Goal: Information Seeking & Learning: Learn about a topic

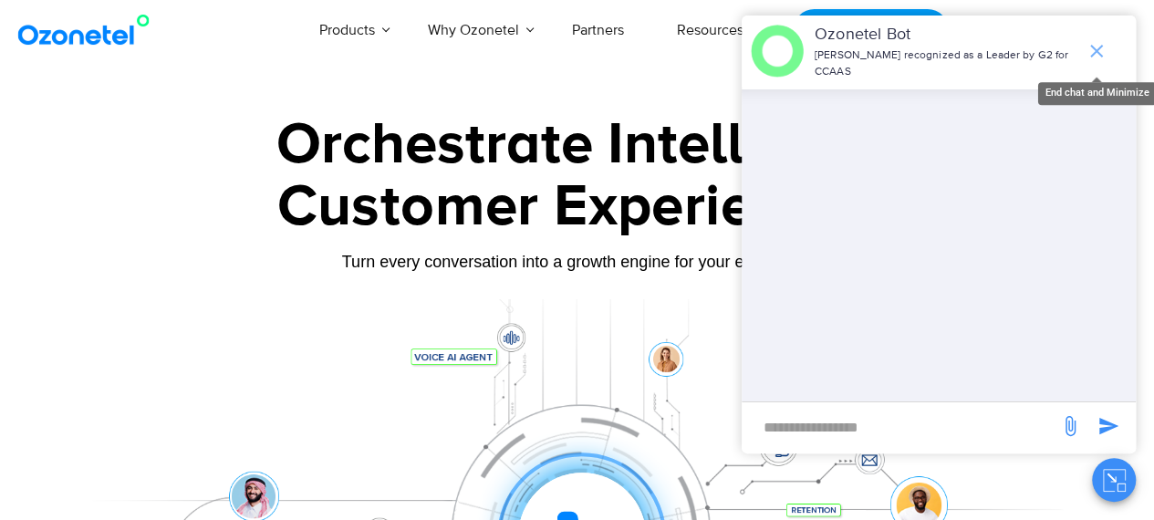
click at [1090, 46] on icon "end chat or minimize" at bounding box center [1097, 51] width 22 height 22
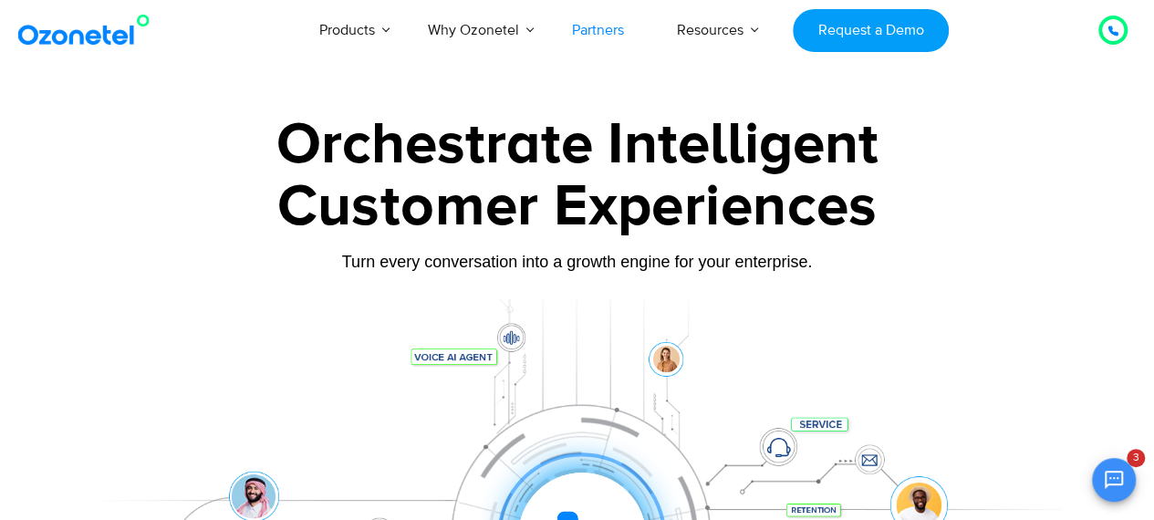
click at [589, 30] on link "Partners" at bounding box center [598, 30] width 105 height 60
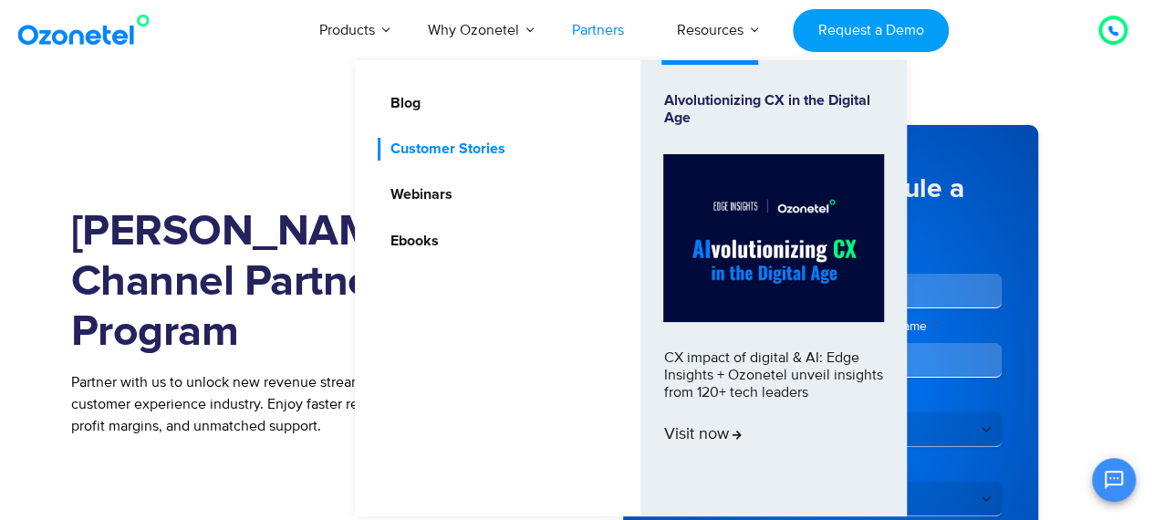
click at [465, 151] on link "Customer Stories" at bounding box center [443, 149] width 130 height 23
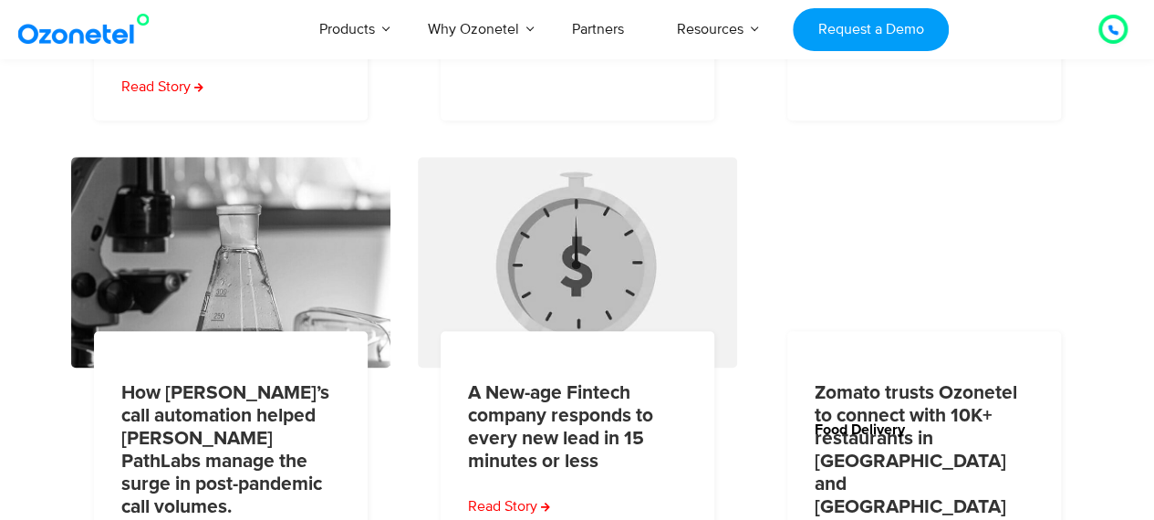
scroll to position [803, 0]
